Goal: Check status: Check status

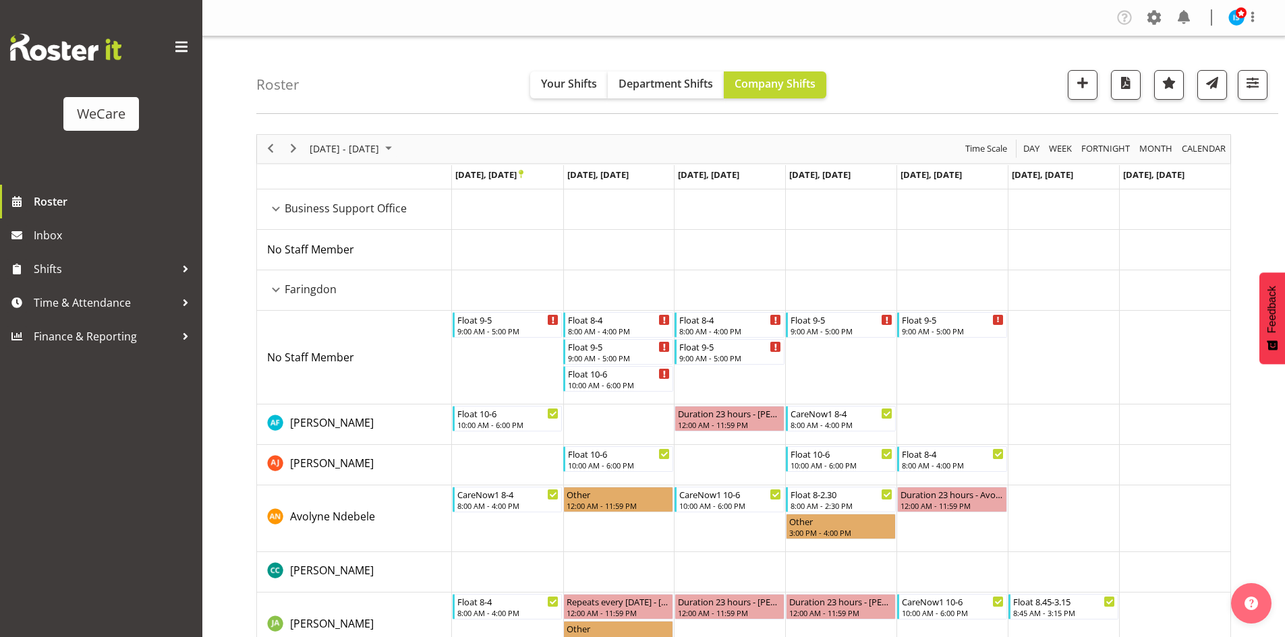
select select "location"
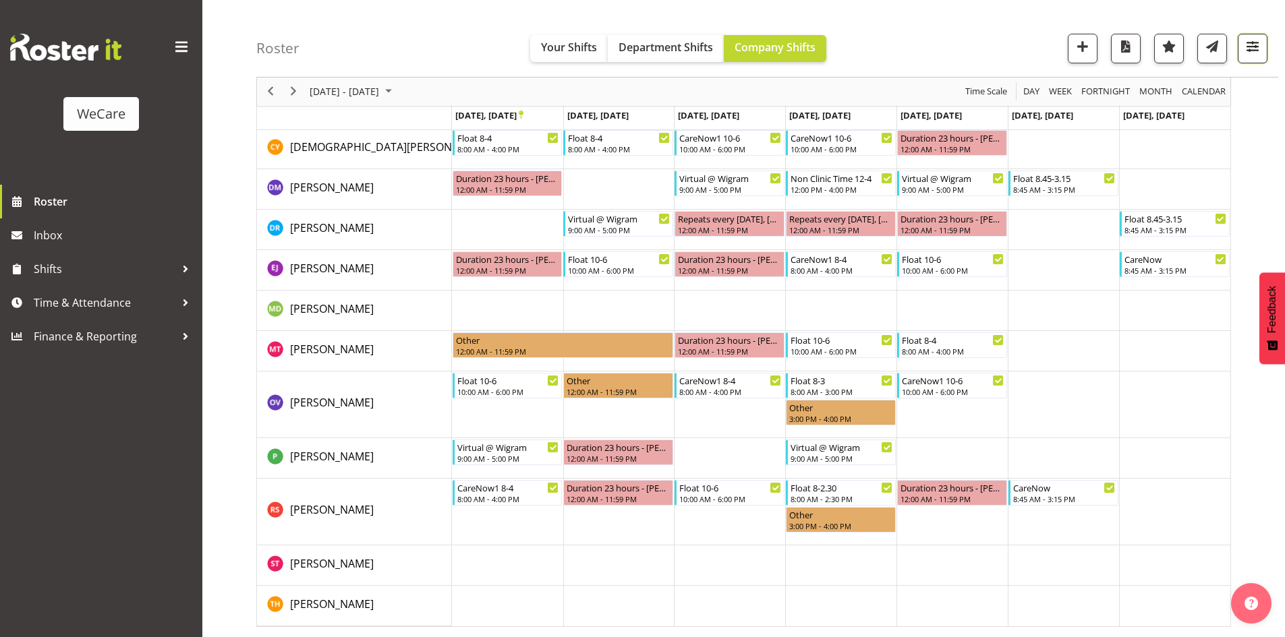
click at [1261, 38] on span "button" at bounding box center [1253, 47] width 18 height 18
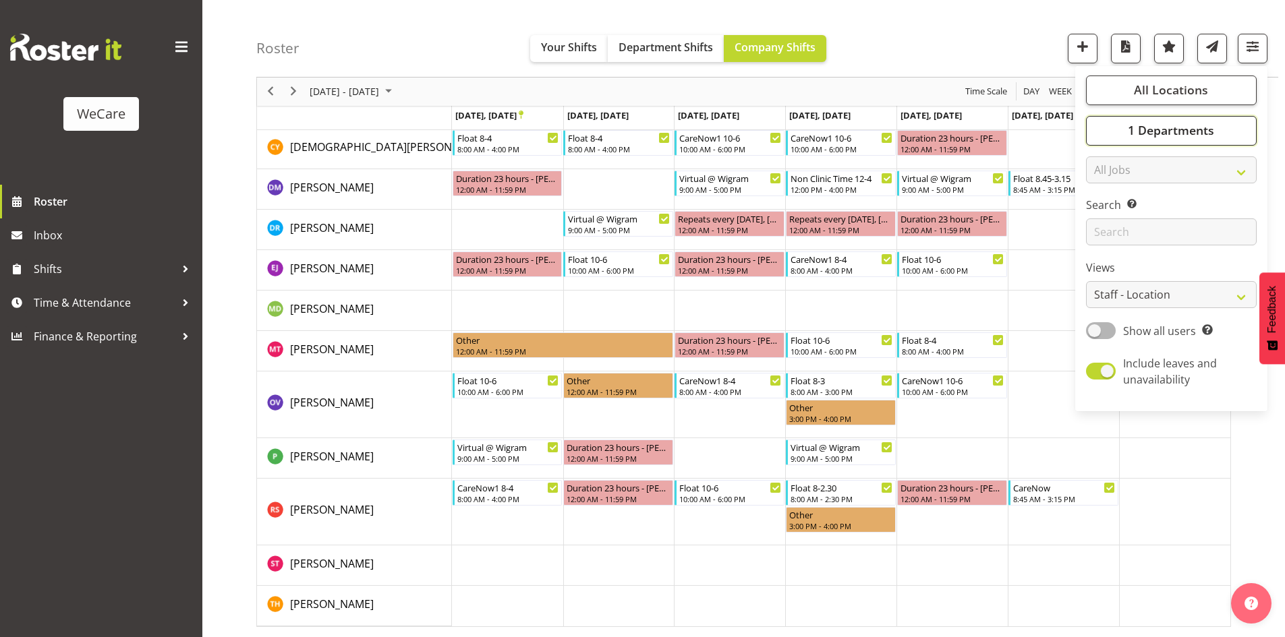
click at [1224, 119] on button "1 Departments" at bounding box center [1171, 131] width 171 height 30
drag, startPoint x: 1187, startPoint y: 271, endPoint x: 1170, endPoint y: 263, distance: 18.7
click at [1188, 271] on span "Deselect All" at bounding box center [1190, 277] width 55 height 13
checkbox input "false"
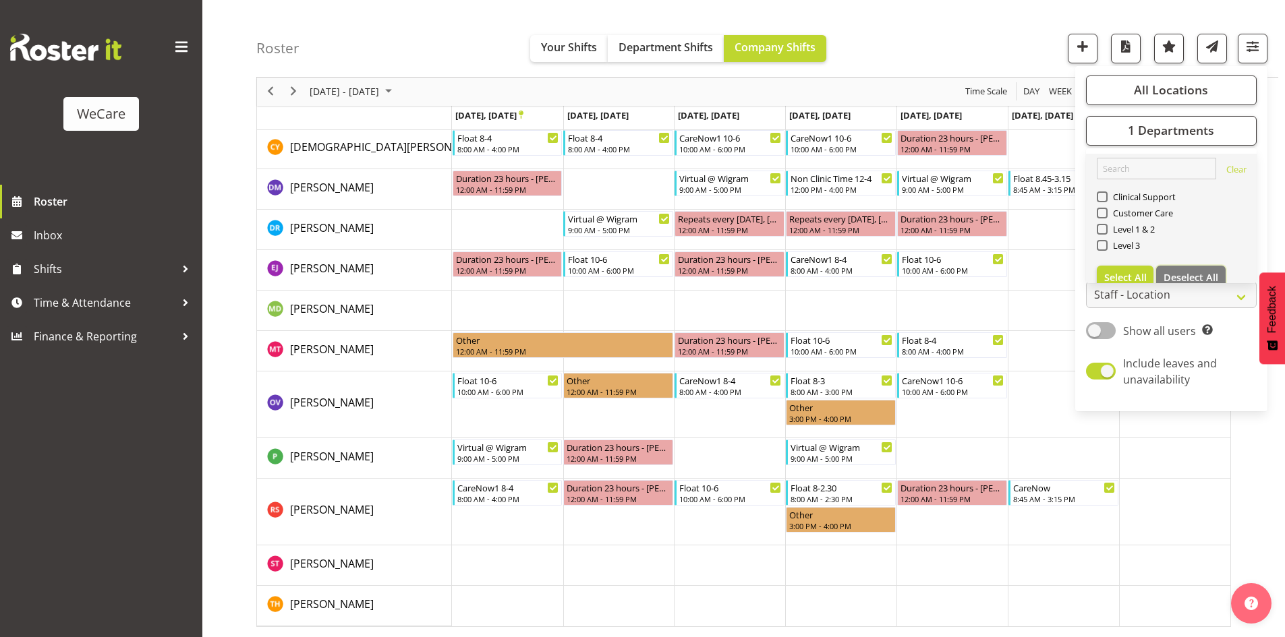
scroll to position [154, 0]
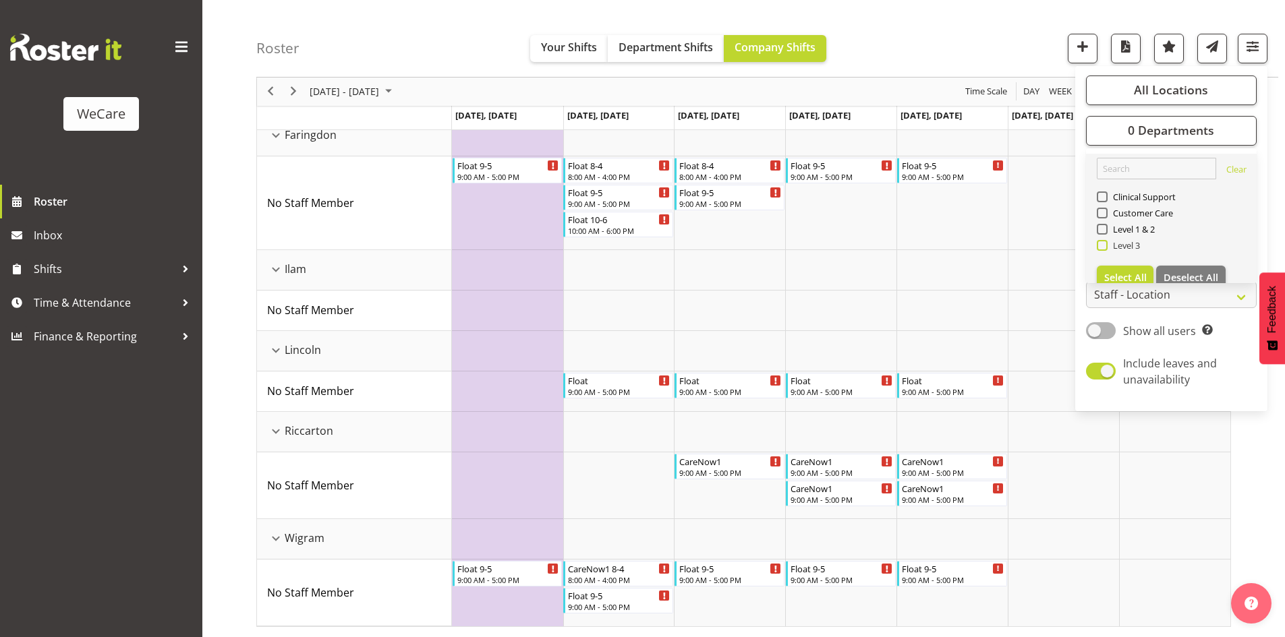
click at [1124, 243] on span "Level 3" at bounding box center [1123, 245] width 33 height 11
click at [1105, 243] on input "Level 3" at bounding box center [1101, 245] width 9 height 9
checkbox input "true"
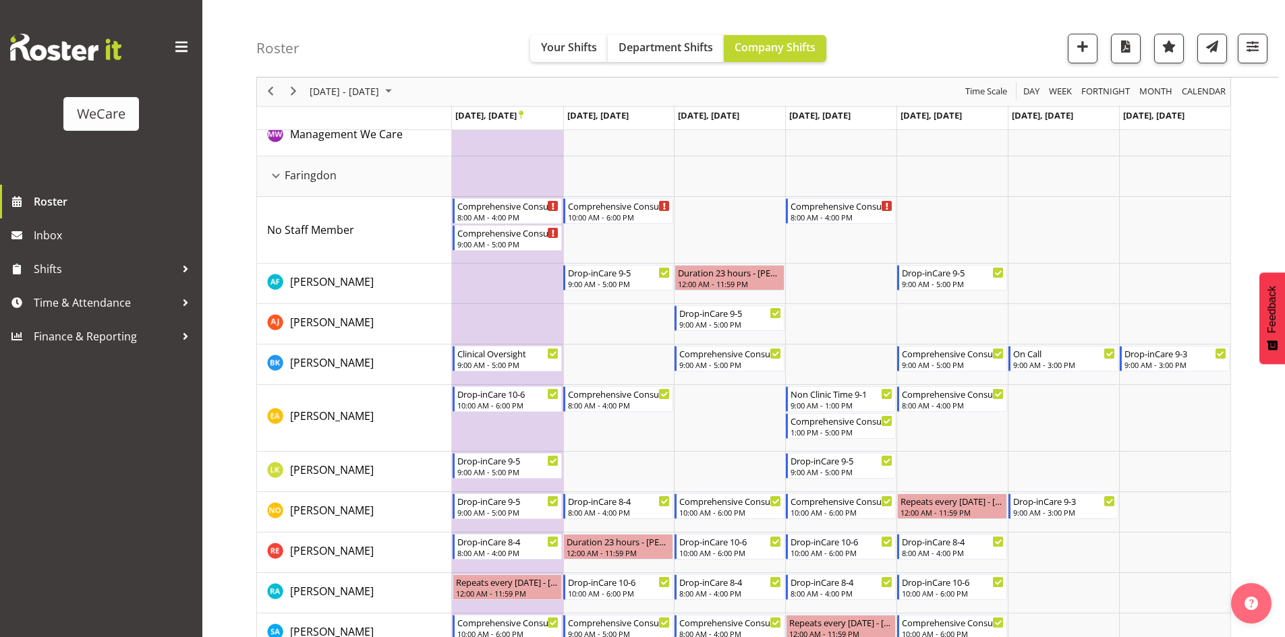
click at [369, 105] on div "[DATE] - [DATE]" at bounding box center [352, 92] width 95 height 28
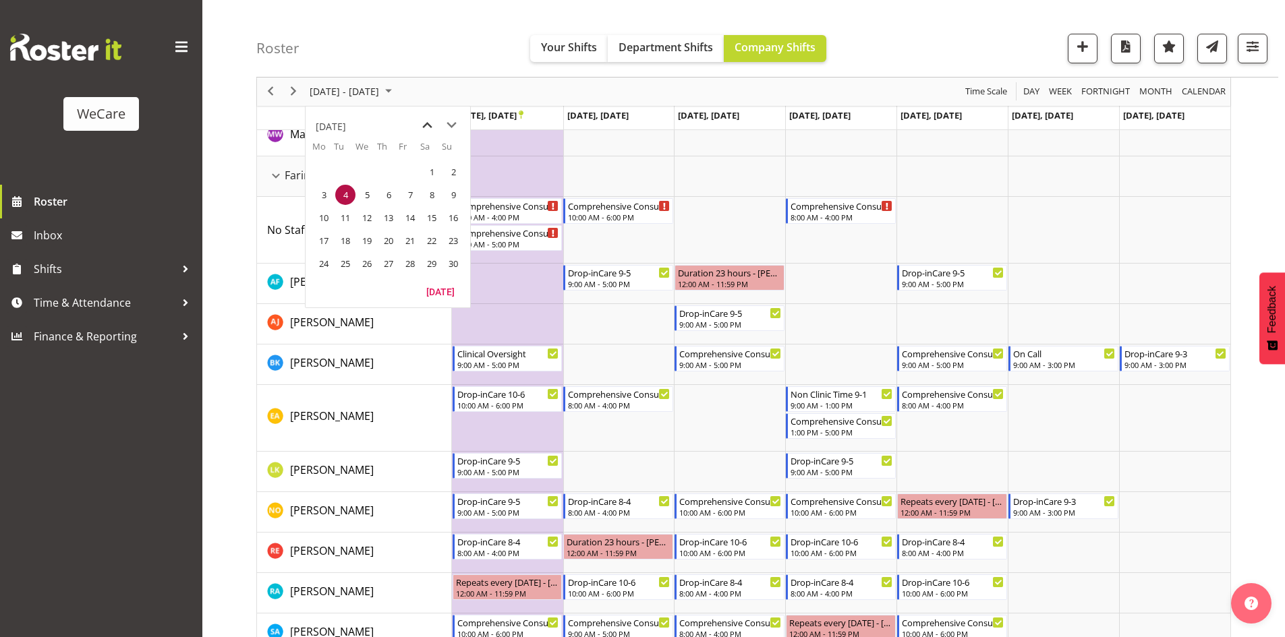
click at [420, 131] on span "previous month" at bounding box center [427, 125] width 24 height 24
click at [326, 243] on span "20" at bounding box center [324, 241] width 20 height 20
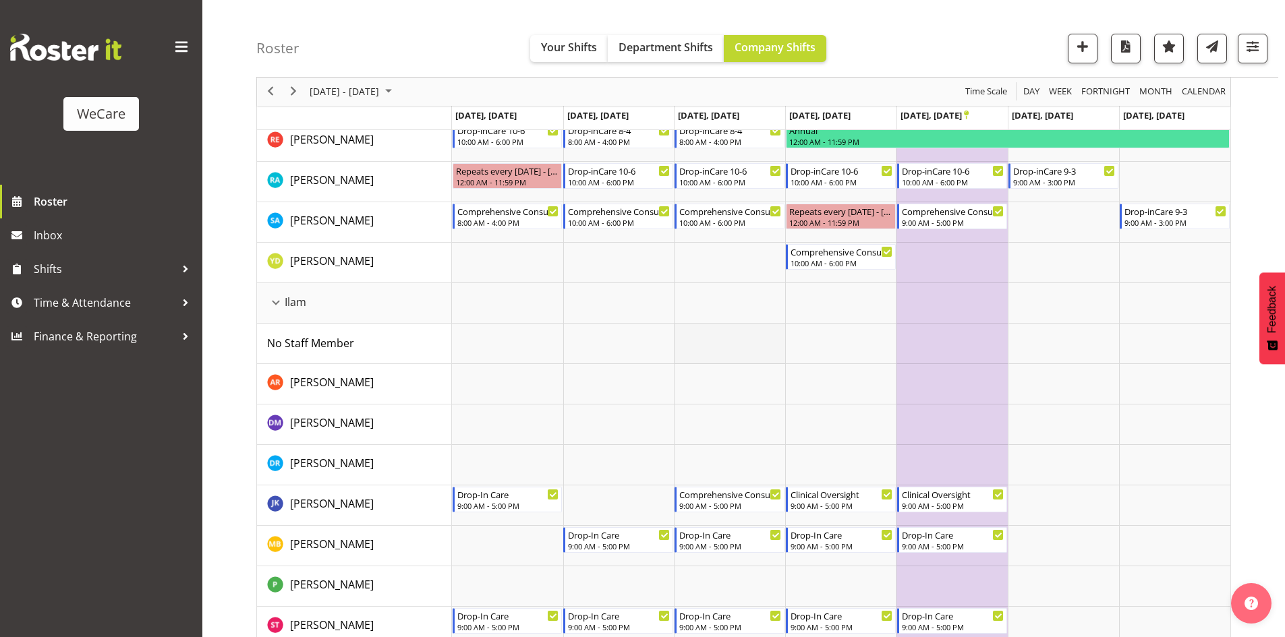
scroll to position [674, 0]
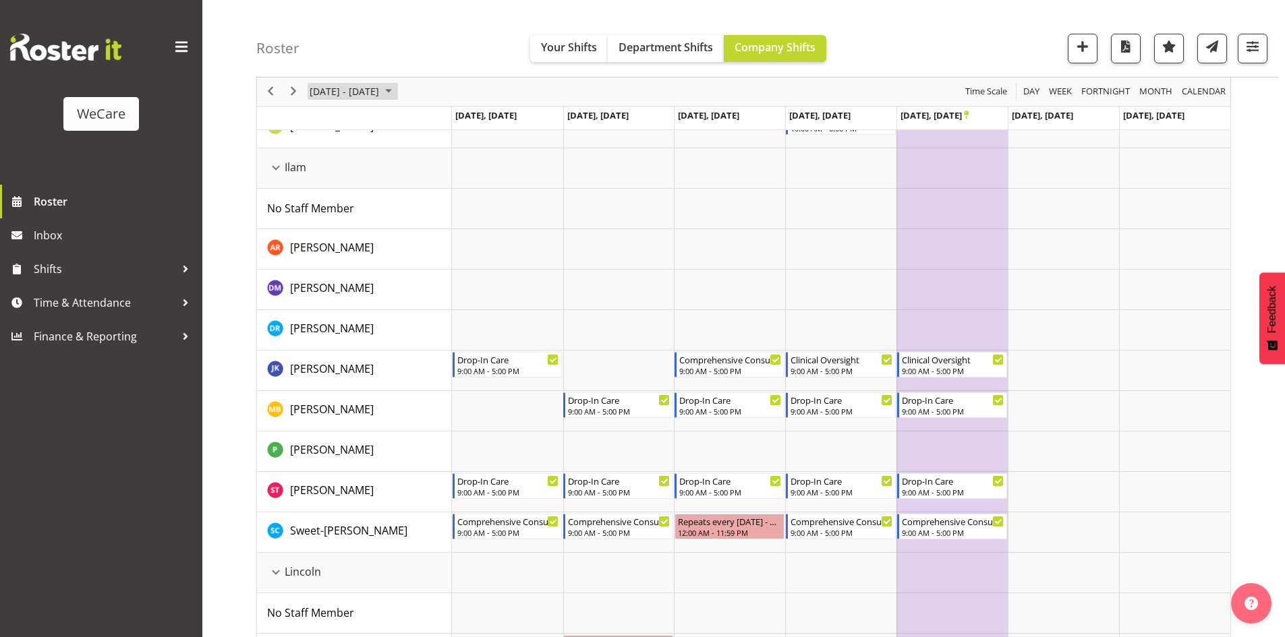
click at [357, 93] on span "[DATE] - [DATE]" at bounding box center [344, 92] width 72 height 17
click at [372, 170] on span "1" at bounding box center [367, 172] width 20 height 20
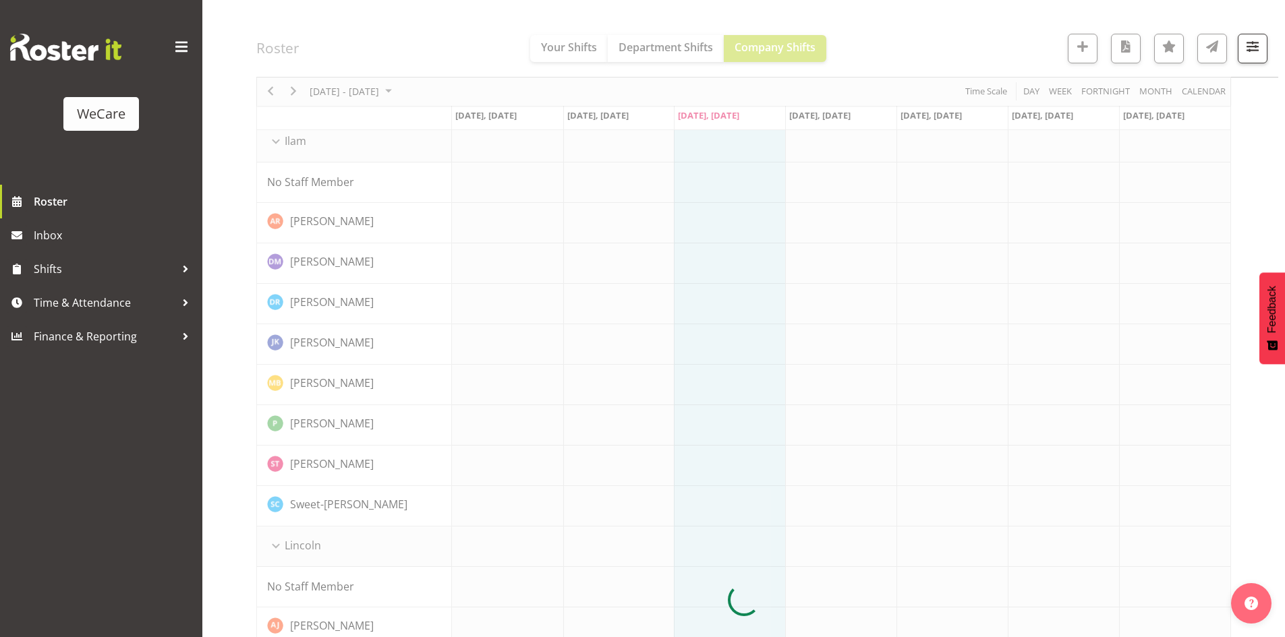
scroll to position [688, 0]
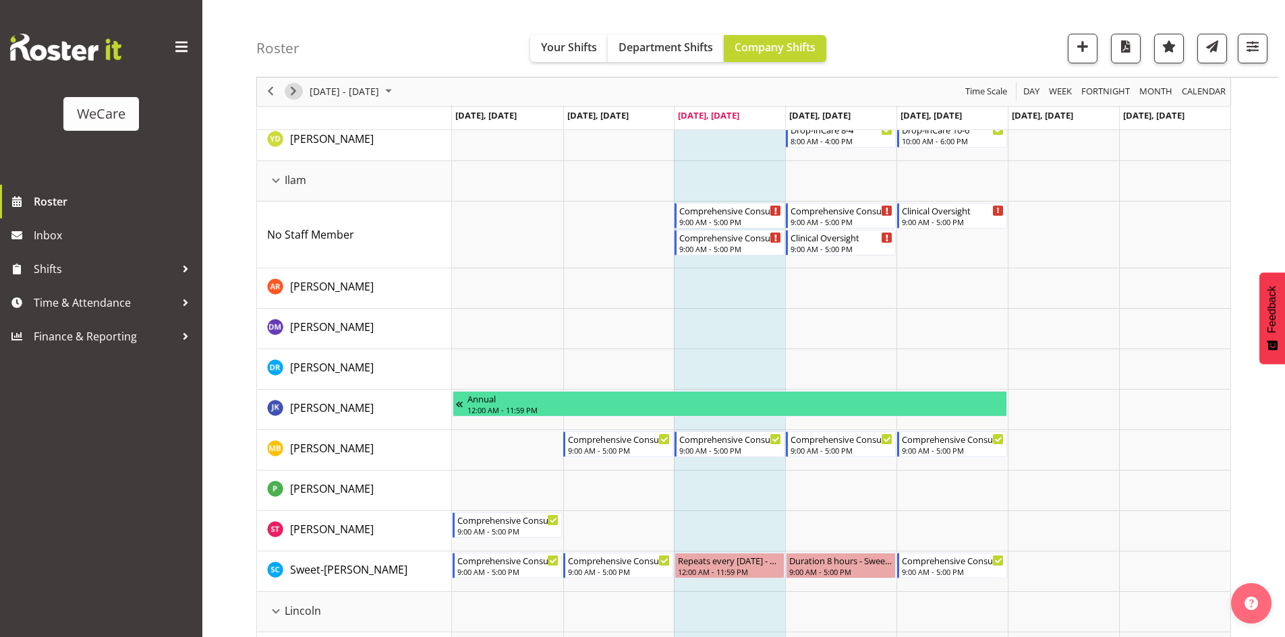
click at [287, 96] on span "Next" at bounding box center [293, 92] width 16 height 17
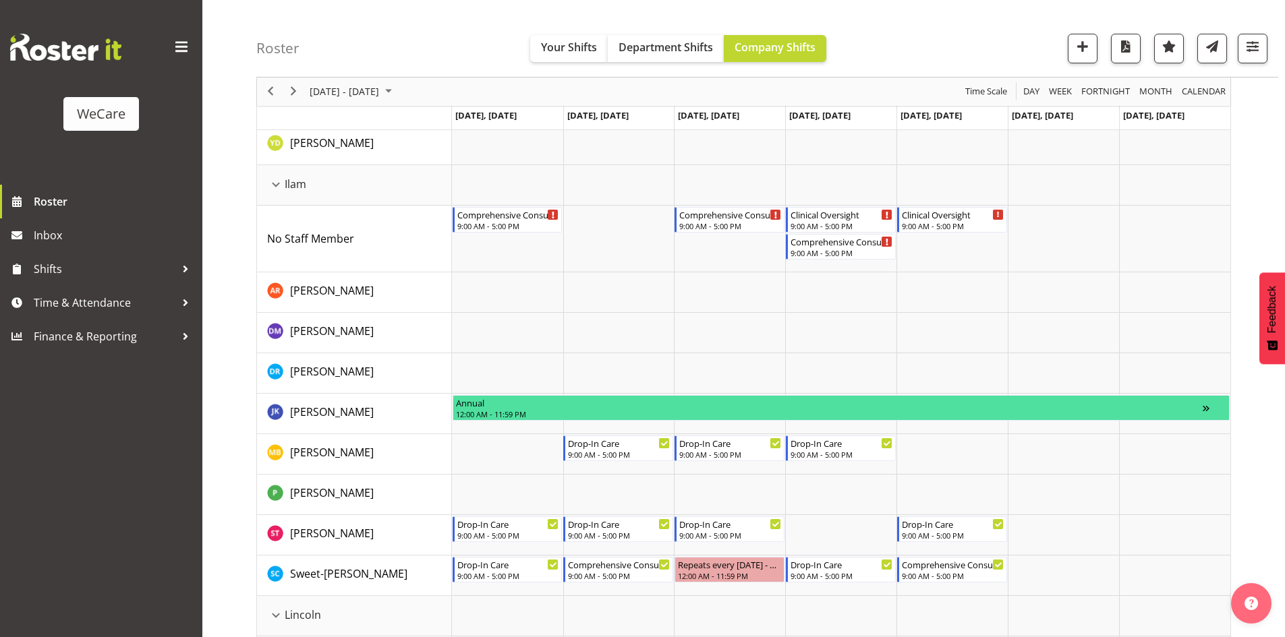
scroll to position [742, 0]
